Goal: Transaction & Acquisition: Purchase product/service

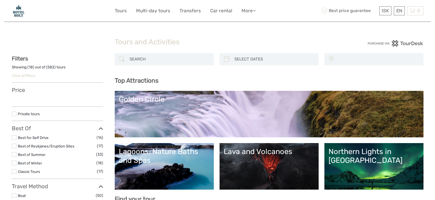
select select
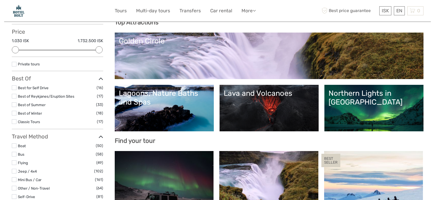
scroll to position [77, 0]
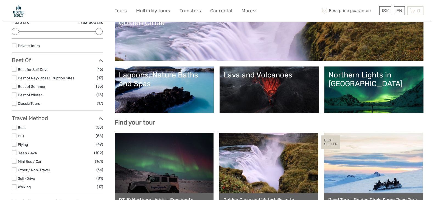
click at [248, 83] on link "Lava and Volcanoes" at bounding box center [269, 90] width 91 height 38
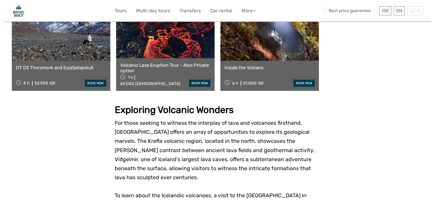
scroll to position [400, 0]
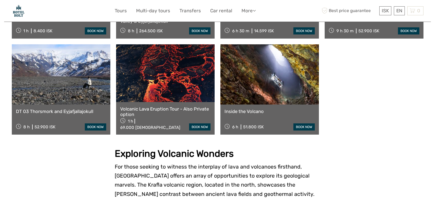
click at [75, 74] on link at bounding box center [61, 74] width 98 height 60
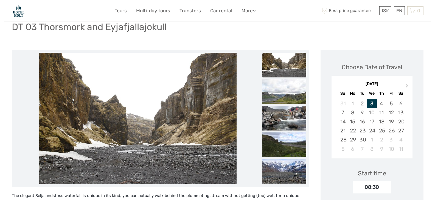
scroll to position [47, 0]
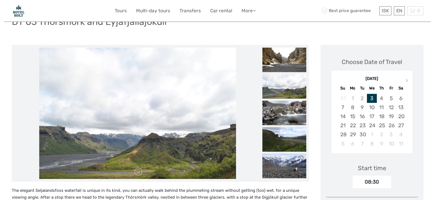
click at [279, 88] on img at bounding box center [284, 86] width 44 height 25
click at [287, 117] on img at bounding box center [284, 113] width 44 height 25
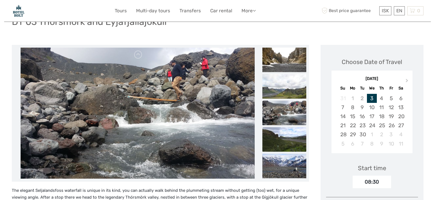
click at [285, 136] on img at bounding box center [284, 139] width 44 height 25
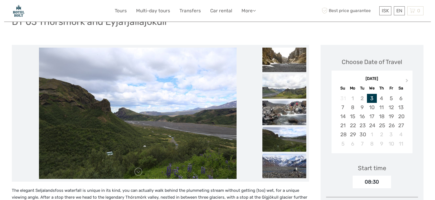
click at [279, 164] on img at bounding box center [284, 166] width 44 height 25
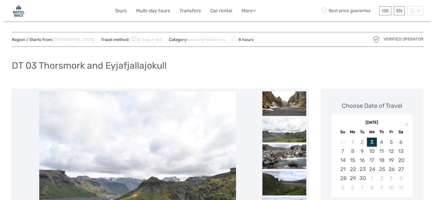
scroll to position [0, 0]
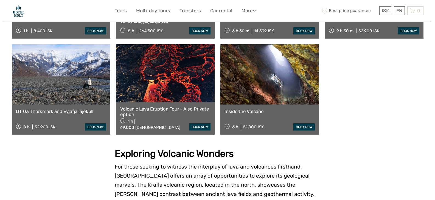
click at [269, 72] on link at bounding box center [269, 74] width 98 height 60
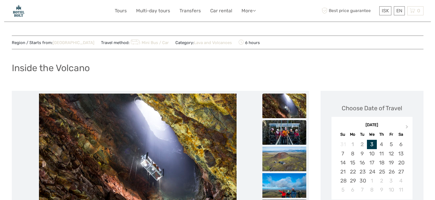
click at [279, 134] on img at bounding box center [284, 132] width 44 height 25
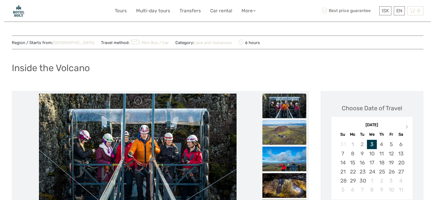
click at [277, 137] on img at bounding box center [284, 132] width 44 height 25
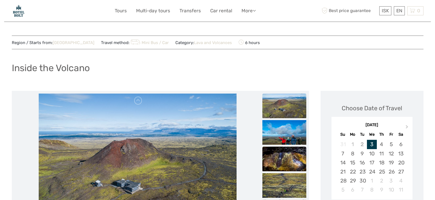
click at [282, 161] on img at bounding box center [284, 159] width 44 height 25
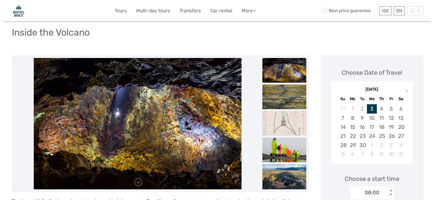
scroll to position [44, 0]
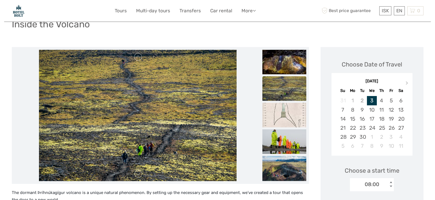
click at [285, 90] on img at bounding box center [284, 89] width 44 height 25
click at [282, 107] on img at bounding box center [284, 115] width 44 height 25
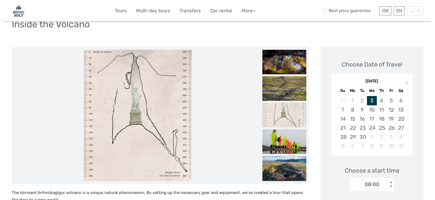
click at [285, 143] on img at bounding box center [284, 142] width 44 height 25
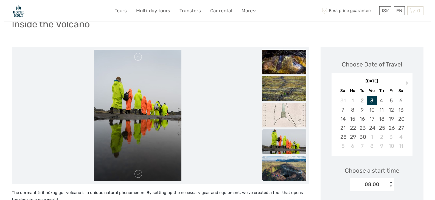
click at [282, 171] on img at bounding box center [284, 170] width 44 height 29
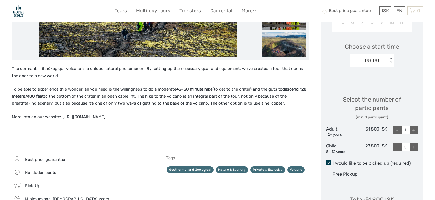
scroll to position [0, 0]
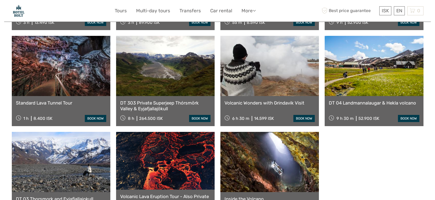
scroll to position [298, 0]
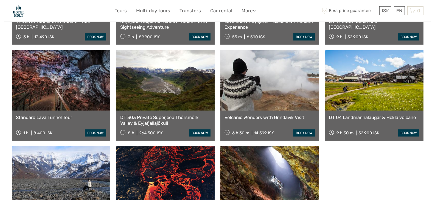
click at [375, 73] on link at bounding box center [373, 80] width 98 height 60
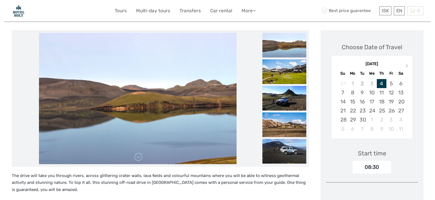
scroll to position [69, 0]
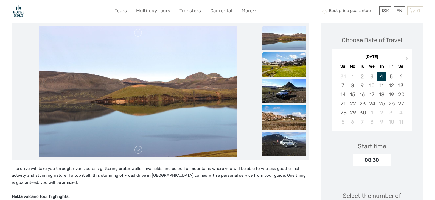
click at [275, 67] on img at bounding box center [284, 64] width 44 height 25
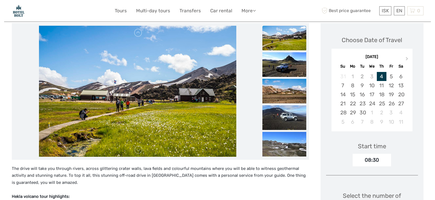
click at [277, 78] on ul at bounding box center [284, 79] width 44 height 160
click at [276, 66] on img at bounding box center [284, 64] width 44 height 25
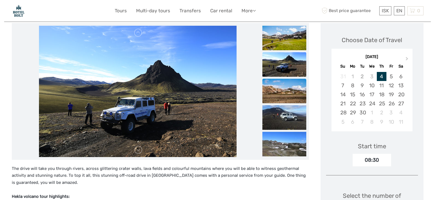
click at [277, 83] on img at bounding box center [284, 91] width 44 height 25
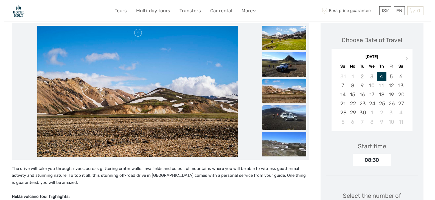
click at [280, 117] on img at bounding box center [284, 117] width 44 height 25
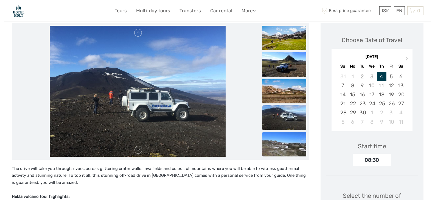
click at [280, 139] on img at bounding box center [284, 144] width 44 height 25
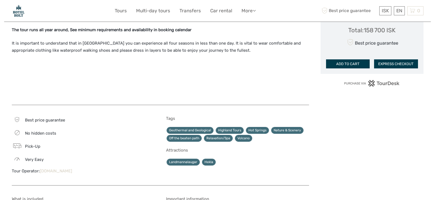
scroll to position [344, 0]
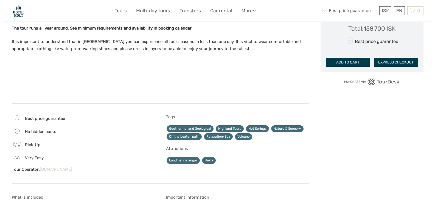
click at [257, 128] on link "Hot Springs" at bounding box center [257, 129] width 23 height 7
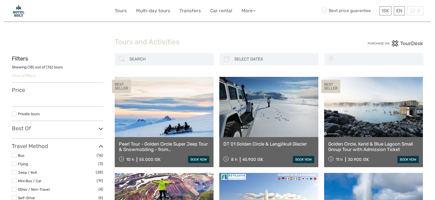
select select
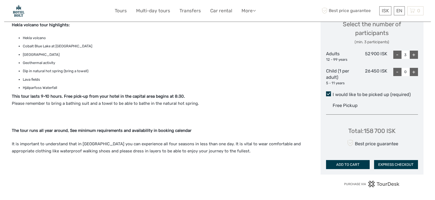
scroll to position [230, 0]
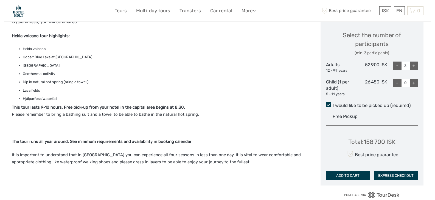
click at [395, 64] on div "-" at bounding box center [397, 66] width 8 height 8
type input "2"
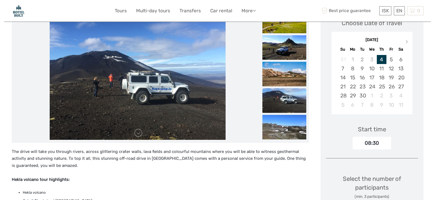
scroll to position [84, 0]
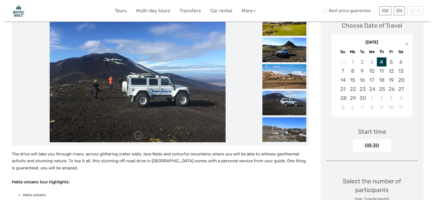
click at [407, 44] on span "Next Month" at bounding box center [407, 45] width 0 height 8
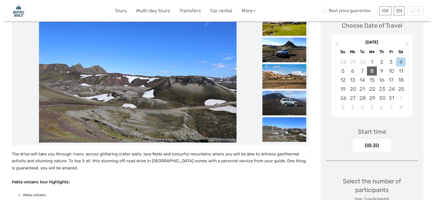
click at [372, 70] on div "8" at bounding box center [372, 71] width 10 height 9
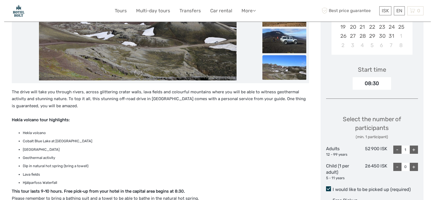
scroll to position [179, 0]
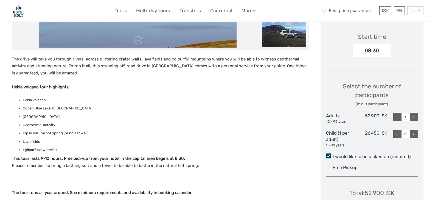
click at [414, 116] on div "+" at bounding box center [413, 117] width 8 height 8
type input "2"
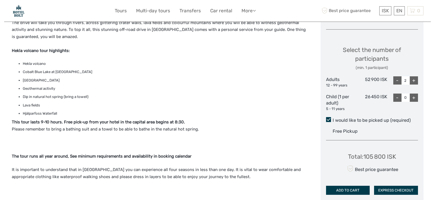
scroll to position [241, 0]
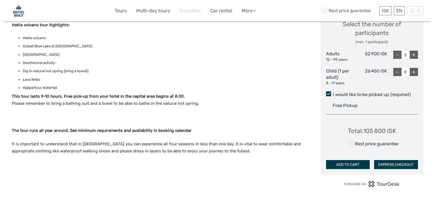
click at [189, 10] on link "Transfers" at bounding box center [189, 11] width 21 height 8
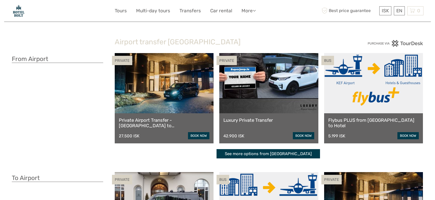
click at [195, 134] on link "book now" at bounding box center [198, 135] width 21 height 7
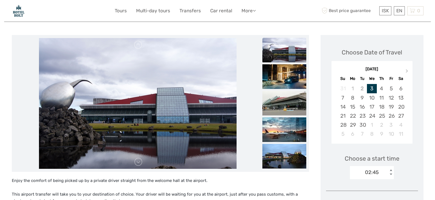
scroll to position [58, 0]
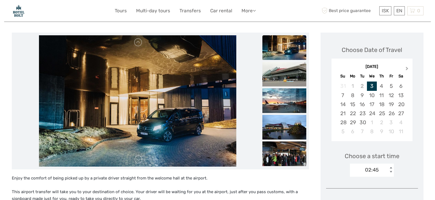
click at [407, 68] on span "Next Month" at bounding box center [407, 70] width 0 height 8
click at [380, 84] on div "2" at bounding box center [382, 86] width 10 height 9
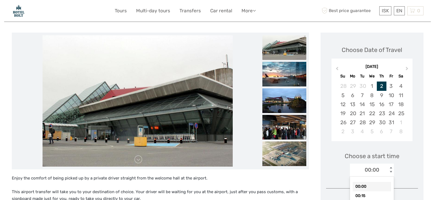
scroll to position [78, 0]
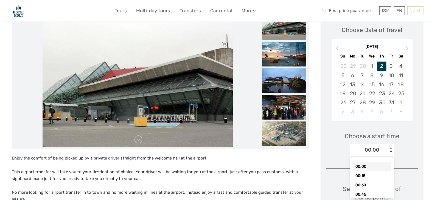
click at [390, 157] on div "option 00:00 selected, 1 of 96. 96 results available. Use Up and Down to choose…" at bounding box center [372, 150] width 44 height 13
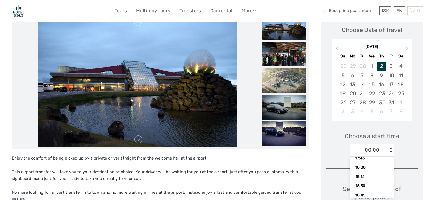
scroll to position [706, 0]
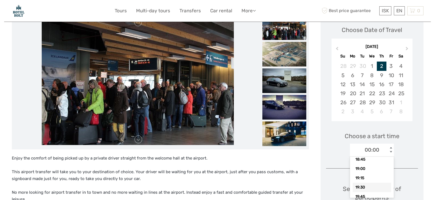
click at [368, 188] on div "19:30" at bounding box center [371, 187] width 38 height 9
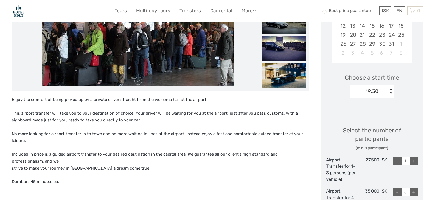
scroll to position [159, 0]
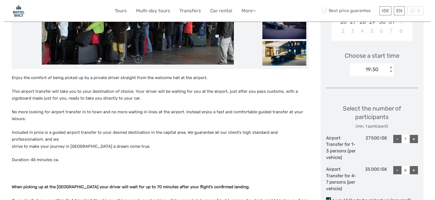
click at [415, 138] on div "+" at bounding box center [413, 139] width 8 height 8
type input "2"
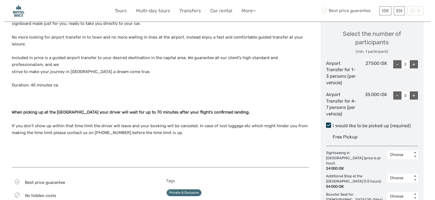
scroll to position [59, 0]
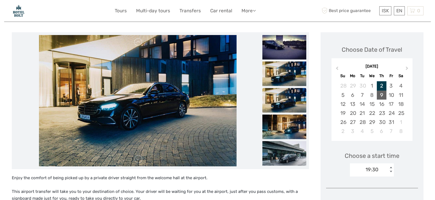
click at [382, 95] on div "9" at bounding box center [382, 95] width 10 height 9
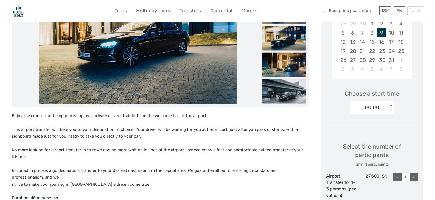
scroll to position [132, 0]
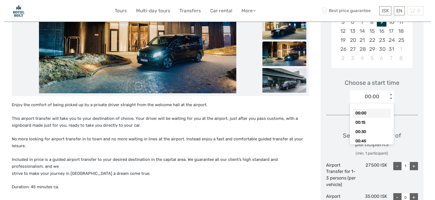
click at [391, 98] on div "< >" at bounding box center [390, 97] width 5 height 6
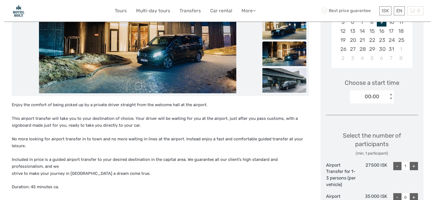
click at [391, 98] on div "< >" at bounding box center [390, 97] width 5 height 6
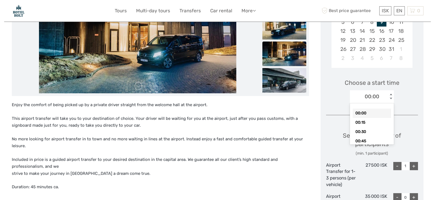
click at [391, 98] on div "< >" at bounding box center [390, 97] width 5 height 6
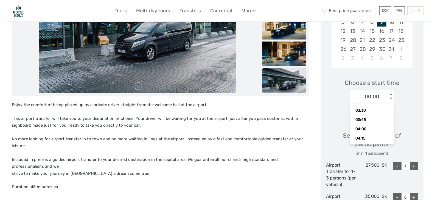
scroll to position [144, 0]
click at [368, 119] on div "04:00" at bounding box center [371, 118] width 38 height 9
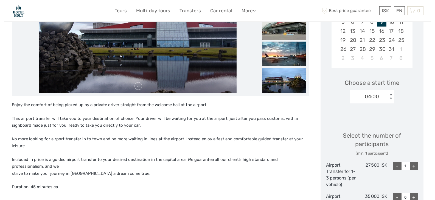
click at [413, 166] on div "+" at bounding box center [413, 166] width 8 height 8
type input "2"
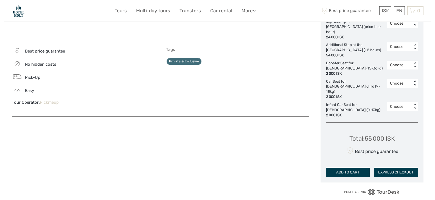
scroll to position [380, 0]
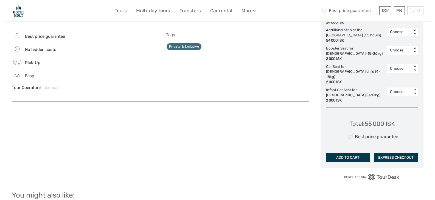
click at [346, 153] on button "ADD TO CART" at bounding box center [348, 157] width 44 height 9
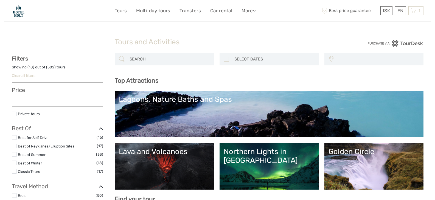
select select
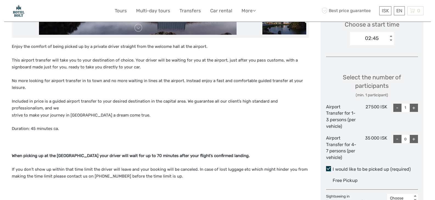
scroll to position [15, 0]
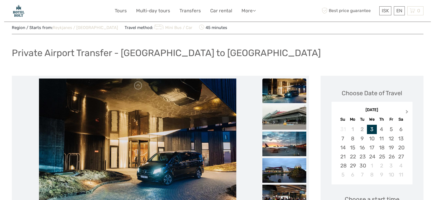
click at [407, 111] on span "Next Month" at bounding box center [407, 113] width 0 height 8
click at [382, 139] on div "9" at bounding box center [382, 138] width 10 height 9
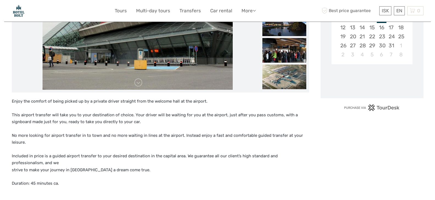
scroll to position [99, 0]
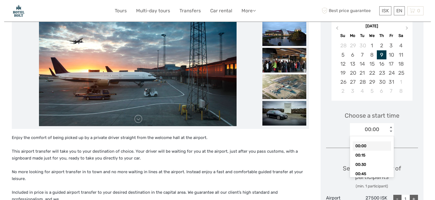
click at [390, 131] on div "< >" at bounding box center [390, 130] width 5 height 6
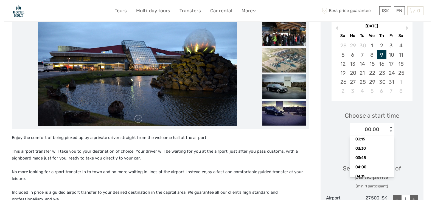
scroll to position [144, 0]
click at [370, 151] on div "04:00" at bounding box center [371, 151] width 38 height 9
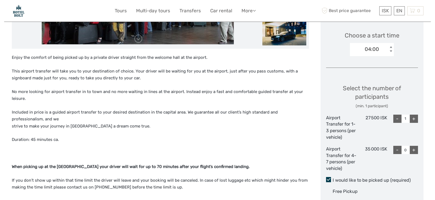
scroll to position [190, 0]
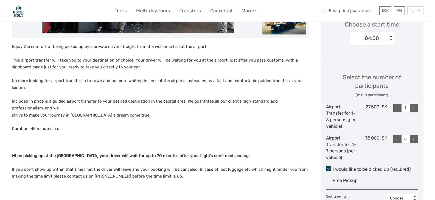
click at [414, 108] on div "+" at bounding box center [413, 108] width 8 height 8
type input "2"
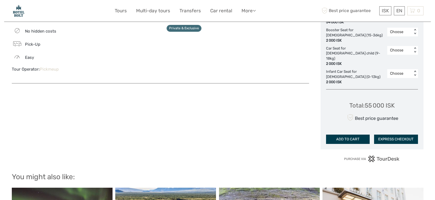
scroll to position [406, 0]
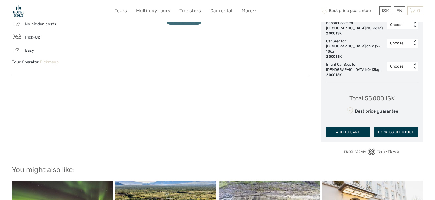
click at [388, 128] on button "EXPRESS CHECKOUT" at bounding box center [396, 132] width 44 height 9
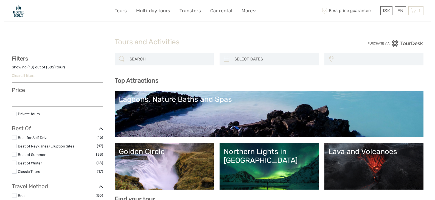
select select
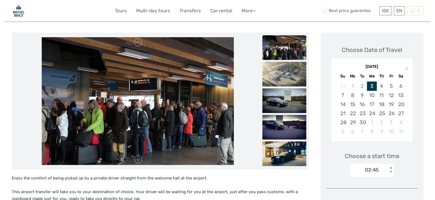
scroll to position [73, 0]
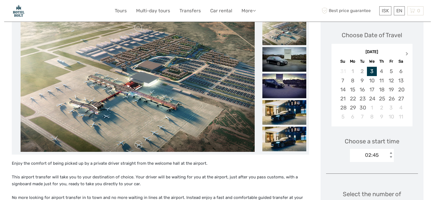
click at [407, 53] on span "Next Month" at bounding box center [407, 55] width 0 height 8
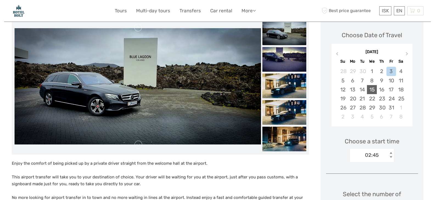
click at [371, 89] on div "15" at bounding box center [372, 89] width 10 height 9
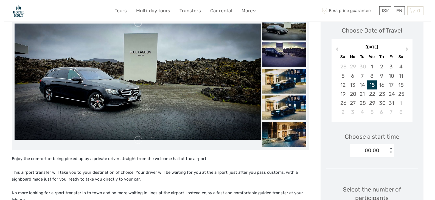
click at [391, 157] on div "00:00 < >" at bounding box center [372, 151] width 44 height 13
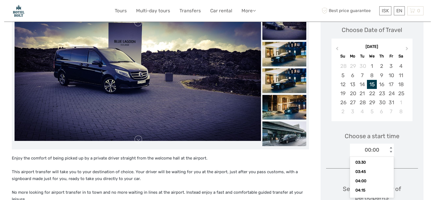
scroll to position [144, 0]
click at [375, 189] on div "04:30" at bounding box center [371, 190] width 38 height 9
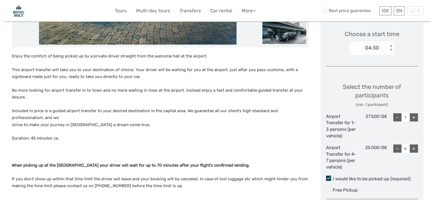
scroll to position [195, 0]
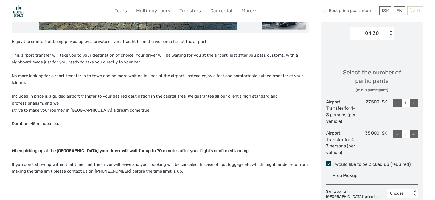
click at [414, 103] on div "+" at bounding box center [413, 103] width 8 height 8
type input "2"
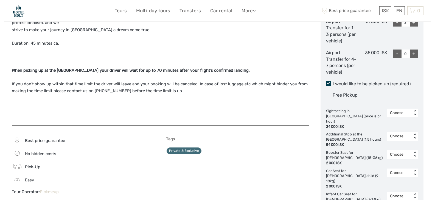
scroll to position [283, 0]
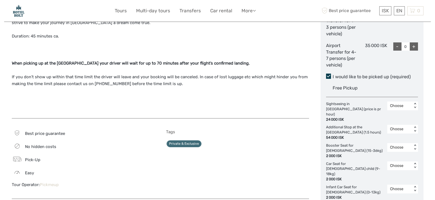
click at [344, 78] on label "I would like to be picked up (required)" at bounding box center [372, 77] width 92 height 7
click at [332, 75] on input "I would like to be picked up (required)" at bounding box center [332, 75] width 0 height 0
click at [329, 77] on span at bounding box center [328, 76] width 5 height 5
click at [332, 75] on input "I would like to be picked up (required)" at bounding box center [332, 75] width 0 height 0
click at [340, 77] on label "I would like to be picked up (required)" at bounding box center [372, 77] width 92 height 7
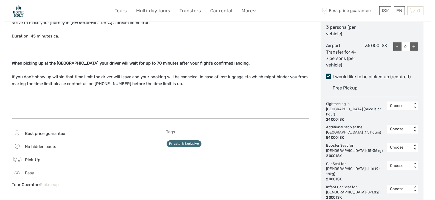
click at [332, 75] on input "I would like to be picked up (required)" at bounding box center [332, 75] width 0 height 0
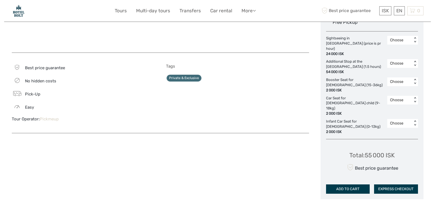
scroll to position [396, 0]
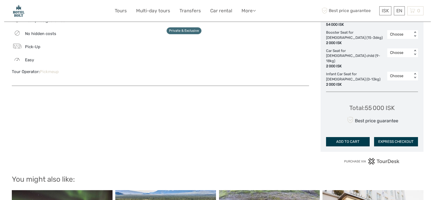
click at [369, 158] on img at bounding box center [372, 161] width 56 height 7
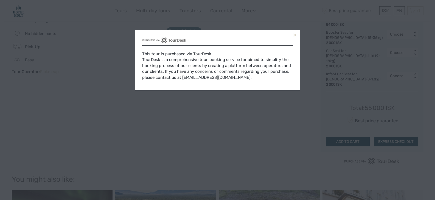
click at [295, 34] on link at bounding box center [295, 35] width 4 height 4
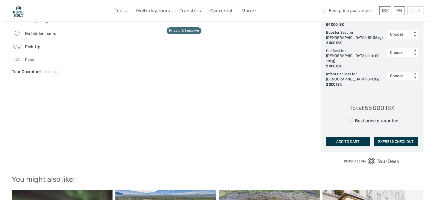
click at [352, 137] on button "ADD TO CART" at bounding box center [348, 141] width 44 height 9
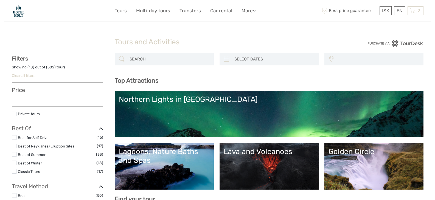
select select
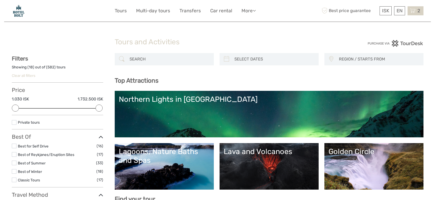
click at [412, 12] on icon at bounding box center [412, 10] width 5 height 7
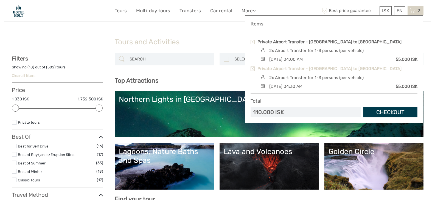
click at [311, 70] on link "Private Airport Transfer - [GEOGRAPHIC_DATA] to [GEOGRAPHIC_DATA]" at bounding box center [329, 69] width 144 height 6
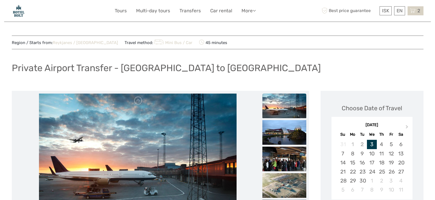
click at [415, 11] on div "2 Items Private Airport Transfer - [GEOGRAPHIC_DATA] to [GEOGRAPHIC_DATA] 2x Ai…" at bounding box center [415, 10] width 16 height 9
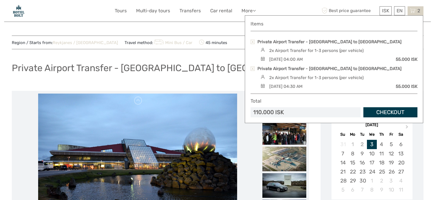
click at [378, 110] on link "Checkout" at bounding box center [390, 113] width 54 height 10
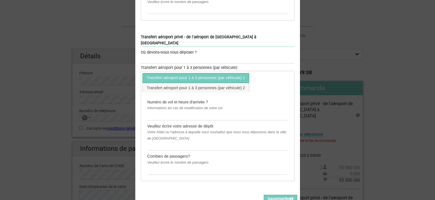
scroll to position [198, 0]
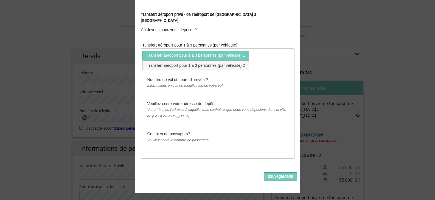
click at [344, 59] on div "Avant de continuer, nous devons vous poser quelques questions supplémentaires :…" at bounding box center [217, 100] width 435 height 200
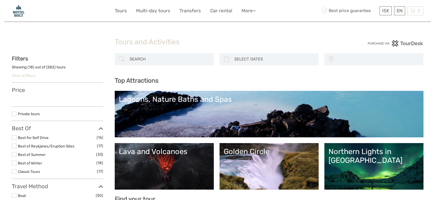
select select
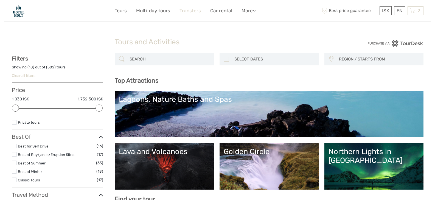
click at [189, 10] on link "Transfers" at bounding box center [189, 11] width 21 height 8
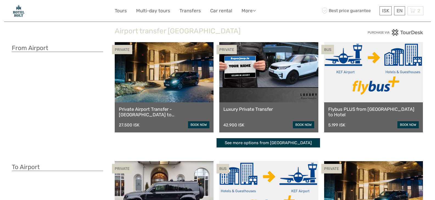
scroll to position [22, 0]
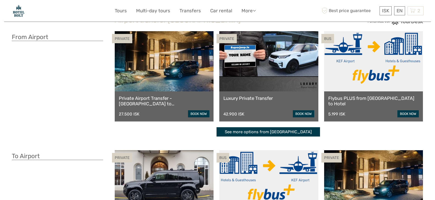
click at [404, 112] on link "book now" at bounding box center [407, 114] width 21 height 7
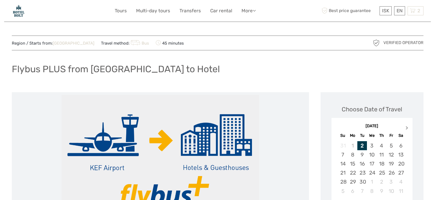
click at [407, 128] on span "Next Month" at bounding box center [407, 129] width 0 height 8
click at [380, 144] on div "2" at bounding box center [382, 146] width 10 height 9
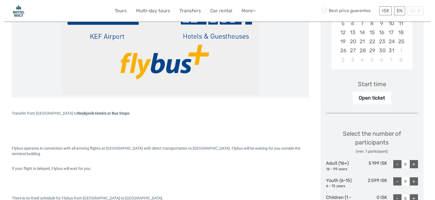
scroll to position [139, 0]
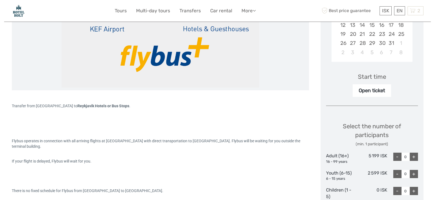
click at [414, 157] on div "+" at bounding box center [413, 157] width 8 height 8
type input "2"
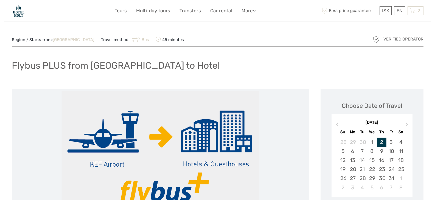
scroll to position [0, 0]
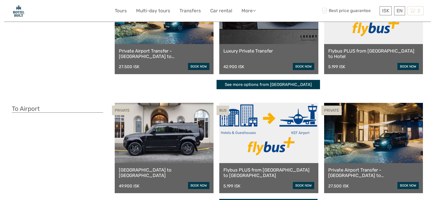
scroll to position [80, 0]
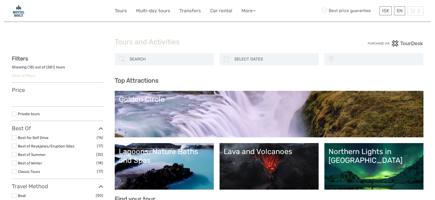
select select
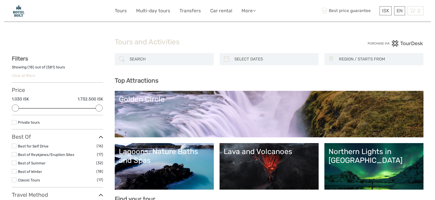
click at [174, 60] on input "search" at bounding box center [169, 60] width 84 height 10
click at [144, 56] on input "search" at bounding box center [169, 60] width 84 height 10
click at [345, 58] on span "REGION / STARTS FROM" at bounding box center [378, 59] width 84 height 9
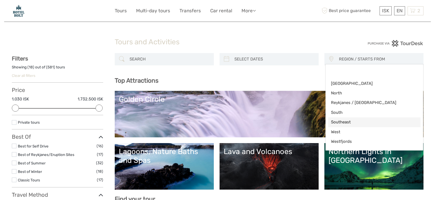
click at [340, 121] on span "Southeast" at bounding box center [369, 123] width 77 height 6
select select "Southeast"
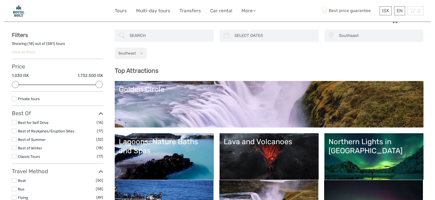
scroll to position [17, 0]
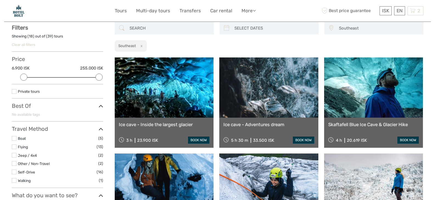
scroll to position [31, 0]
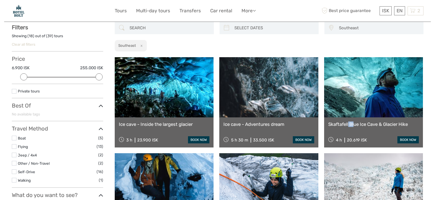
drag, startPoint x: 347, startPoint y: 130, endPoint x: 340, endPoint y: 131, distance: 6.3
click at [340, 131] on div "Skaftafell Blue Ice Cave & Glacier Hike 4 h 20.619 ISK book now" at bounding box center [373, 133] width 99 height 30
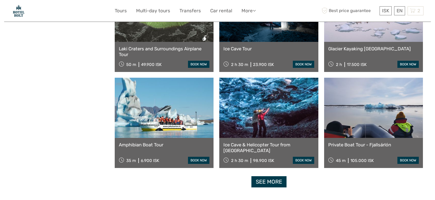
scroll to position [517, 0]
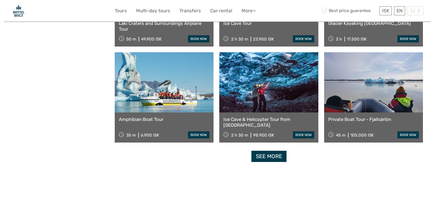
click at [269, 157] on link "See more" at bounding box center [268, 156] width 35 height 11
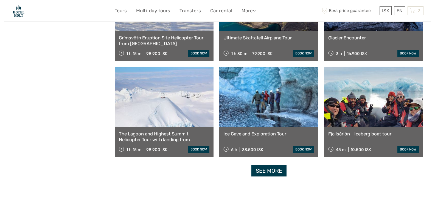
scroll to position [1099, 0]
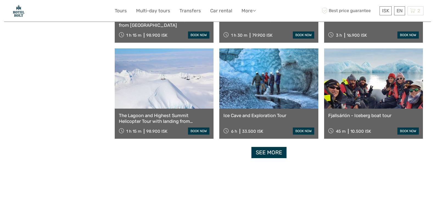
click at [267, 153] on link "See more" at bounding box center [268, 152] width 35 height 11
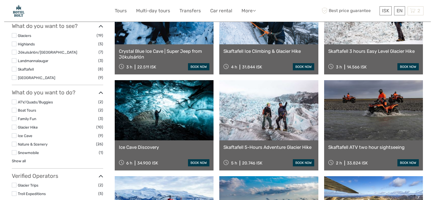
scroll to position [26, 0]
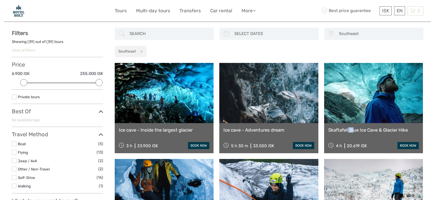
click at [172, 103] on link at bounding box center [164, 93] width 99 height 60
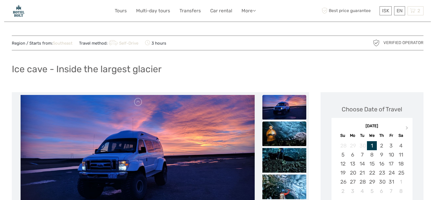
click at [278, 126] on img at bounding box center [284, 134] width 44 height 25
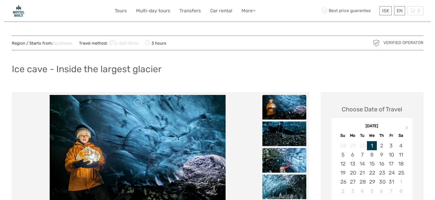
click at [284, 156] on img at bounding box center [284, 160] width 44 height 25
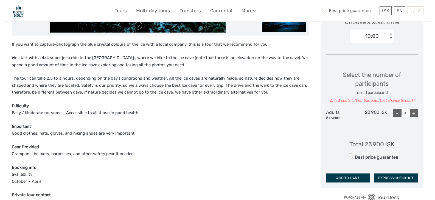
scroll to position [205, 0]
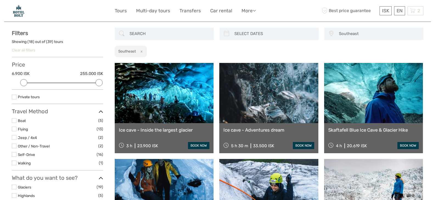
click at [123, 33] on icon at bounding box center [122, 33] width 6 height 9
click at [143, 52] on button "x" at bounding box center [140, 52] width 7 height 6
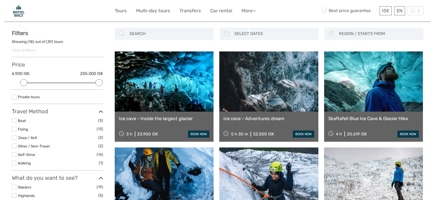
scroll to position [17, 0]
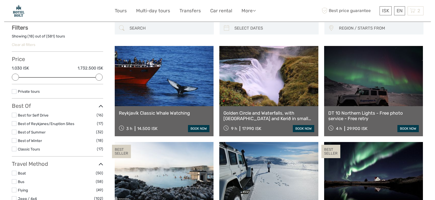
scroll to position [31, 0]
click at [122, 27] on icon at bounding box center [122, 28] width 6 height 9
click at [341, 28] on span "REGION / STARTS FROM" at bounding box center [378, 28] width 84 height 9
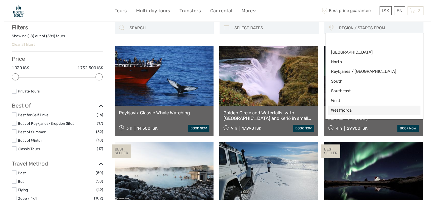
click at [341, 110] on span "Westfjords" at bounding box center [369, 111] width 77 height 6
select select "Westfjords"
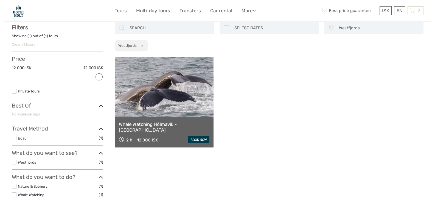
click at [142, 45] on button "x" at bounding box center [140, 46] width 7 height 6
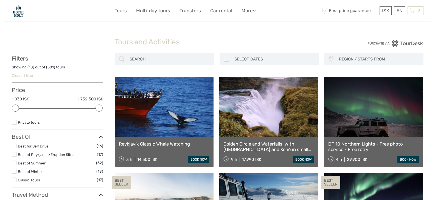
click at [346, 57] on span "REGION / STARTS FROM" at bounding box center [378, 59] width 84 height 9
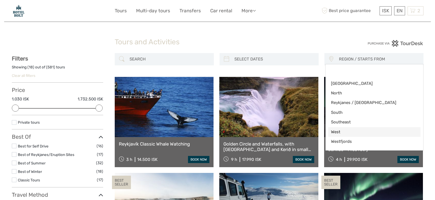
click at [335, 131] on span "West" at bounding box center [369, 132] width 77 height 6
select select "West"
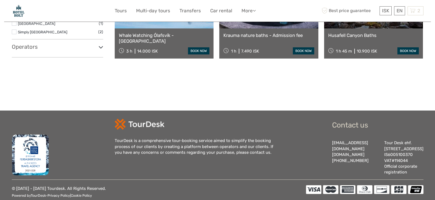
scroll to position [138, 0]
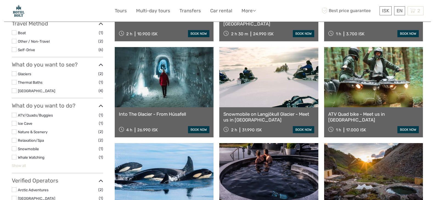
click at [22, 165] on link "Show all" at bounding box center [19, 166] width 14 height 4
click at [22, 165] on ul "ATV/Quads/Buggies (1) Ice Cave (1) Nature & Scenery (2) Relaxation/Spa (2) Snow…" at bounding box center [57, 165] width 91 height 106
click at [42, 132] on link "Nature & Scenery" at bounding box center [33, 132] width 30 height 4
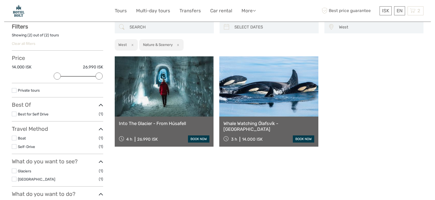
scroll to position [31, 0]
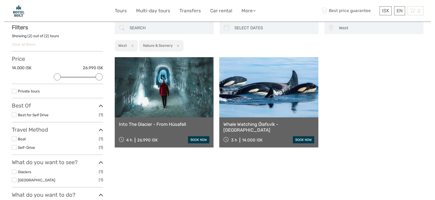
click at [136, 102] on link at bounding box center [164, 87] width 99 height 60
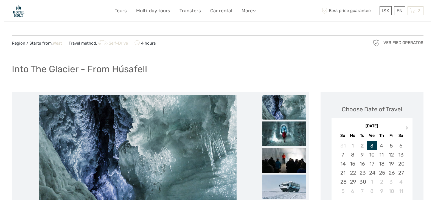
click at [279, 107] on img at bounding box center [284, 107] width 44 height 25
click at [279, 136] on img at bounding box center [284, 134] width 44 height 25
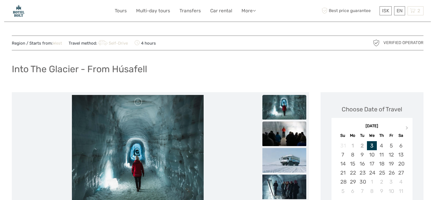
click at [276, 136] on img at bounding box center [284, 134] width 44 height 25
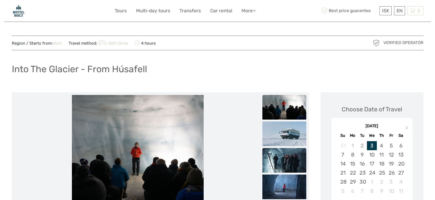
click at [278, 158] on img at bounding box center [284, 160] width 44 height 25
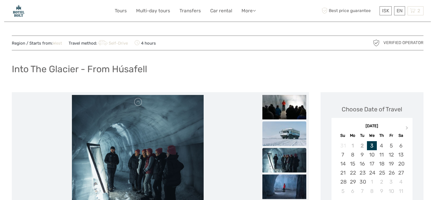
click at [281, 133] on img at bounding box center [284, 133] width 44 height 25
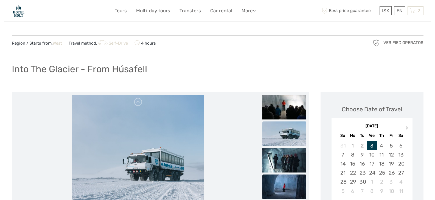
click at [282, 184] on img at bounding box center [284, 187] width 44 height 25
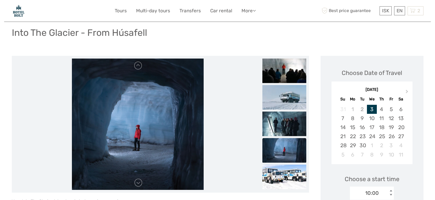
scroll to position [55, 0]
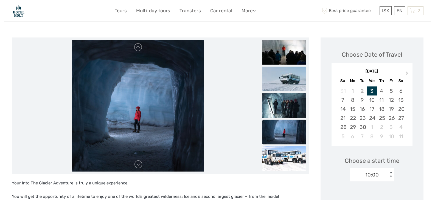
click at [281, 157] on img at bounding box center [284, 158] width 44 height 25
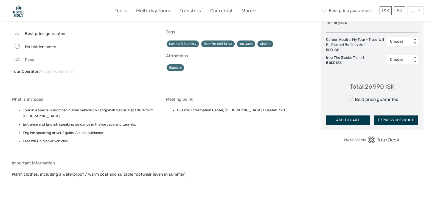
scroll to position [0, 0]
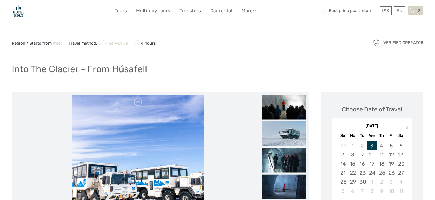
click at [413, 10] on icon at bounding box center [412, 10] width 5 height 7
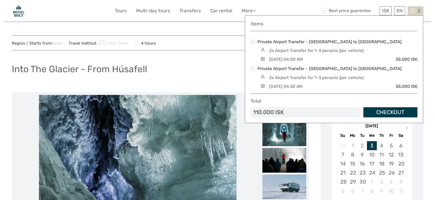
click at [384, 113] on link "Checkout" at bounding box center [390, 113] width 54 height 10
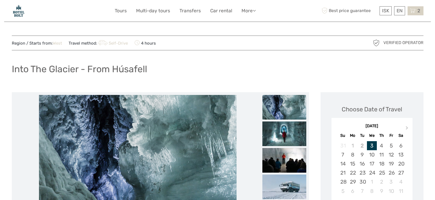
click at [414, 9] on icon at bounding box center [412, 10] width 5 height 7
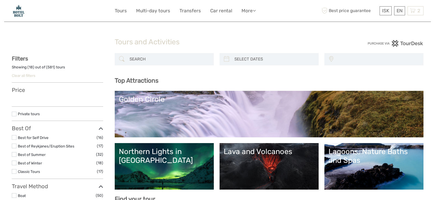
select select
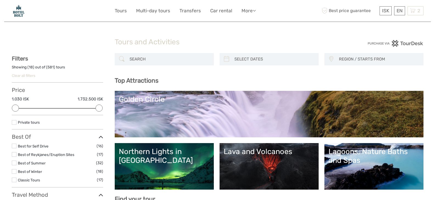
click at [331, 58] on icon at bounding box center [330, 59] width 5 height 9
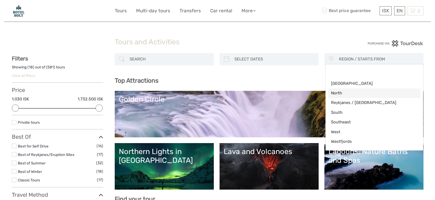
click at [338, 94] on span "North" at bounding box center [369, 93] width 77 height 6
select select "North"
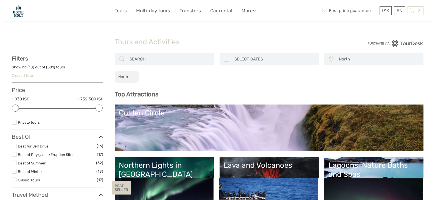
scroll to position [1, 0]
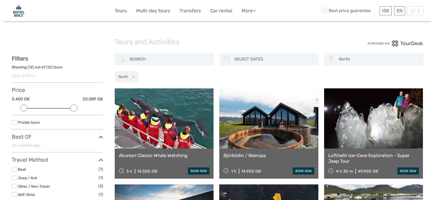
drag, startPoint x: 99, startPoint y: 108, endPoint x: 72, endPoint y: 107, distance: 26.6
click at [72, 107] on div at bounding box center [73, 108] width 7 height 7
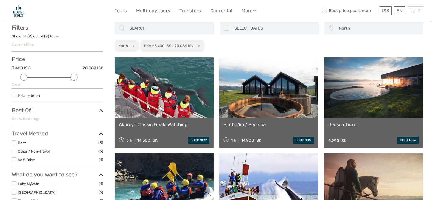
scroll to position [31, 0]
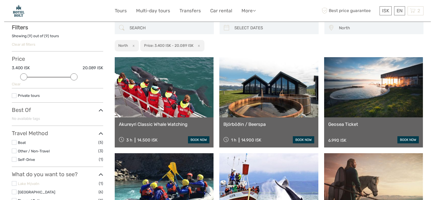
click at [25, 185] on link "Lake Mývatn" at bounding box center [28, 184] width 21 height 4
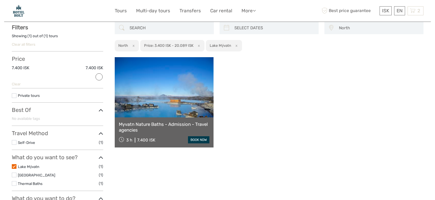
click at [157, 97] on link at bounding box center [164, 87] width 99 height 60
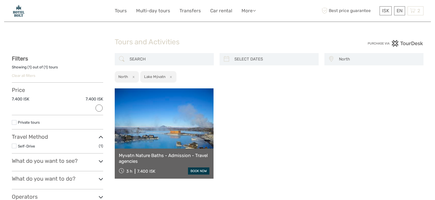
click at [173, 77] on button "x" at bounding box center [169, 77] width 7 height 6
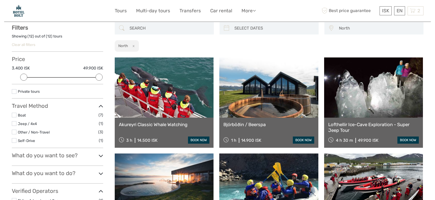
scroll to position [31, 0]
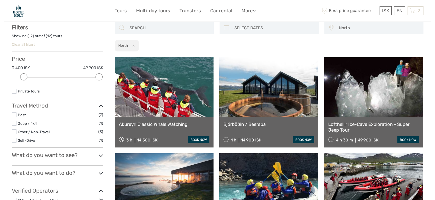
click at [133, 46] on button "x" at bounding box center [132, 46] width 7 height 6
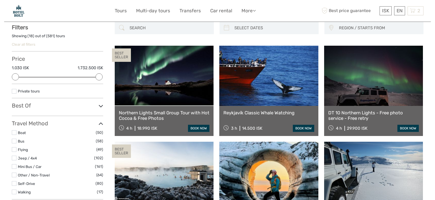
click at [338, 26] on span "REGION / STARTS FROM" at bounding box center [378, 28] width 84 height 9
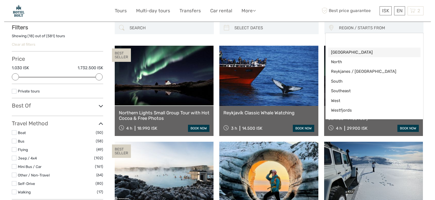
click at [341, 52] on span "[GEOGRAPHIC_DATA]" at bounding box center [369, 53] width 77 height 6
select select "[GEOGRAPHIC_DATA]"
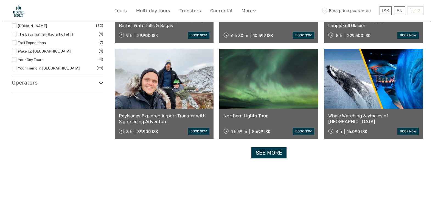
scroll to position [525, 0]
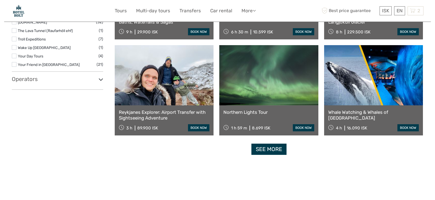
click at [270, 149] on link "See more" at bounding box center [268, 149] width 35 height 11
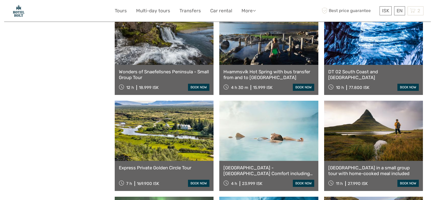
scroll to position [762, 0]
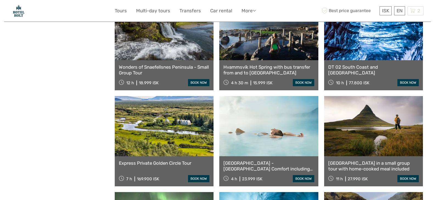
click at [154, 44] on link at bounding box center [164, 30] width 99 height 60
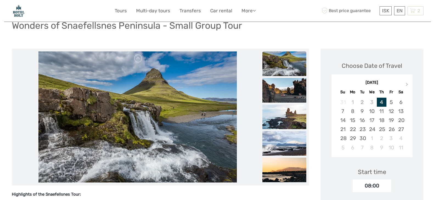
scroll to position [44, 0]
click at [291, 86] on img at bounding box center [284, 90] width 44 height 25
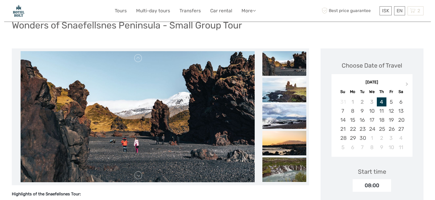
click at [287, 116] on img at bounding box center [284, 116] width 44 height 25
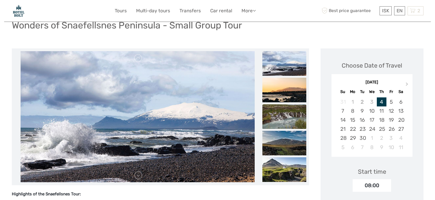
click at [287, 121] on img at bounding box center [284, 116] width 44 height 25
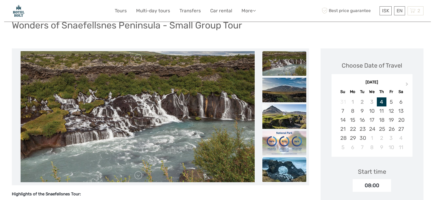
click at [284, 164] on img at bounding box center [284, 170] width 44 height 25
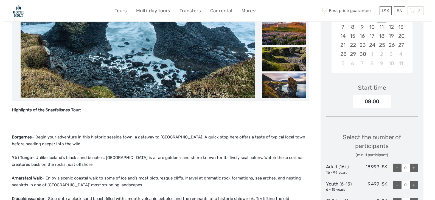
scroll to position [139, 0]
